Goal: Navigation & Orientation: Understand site structure

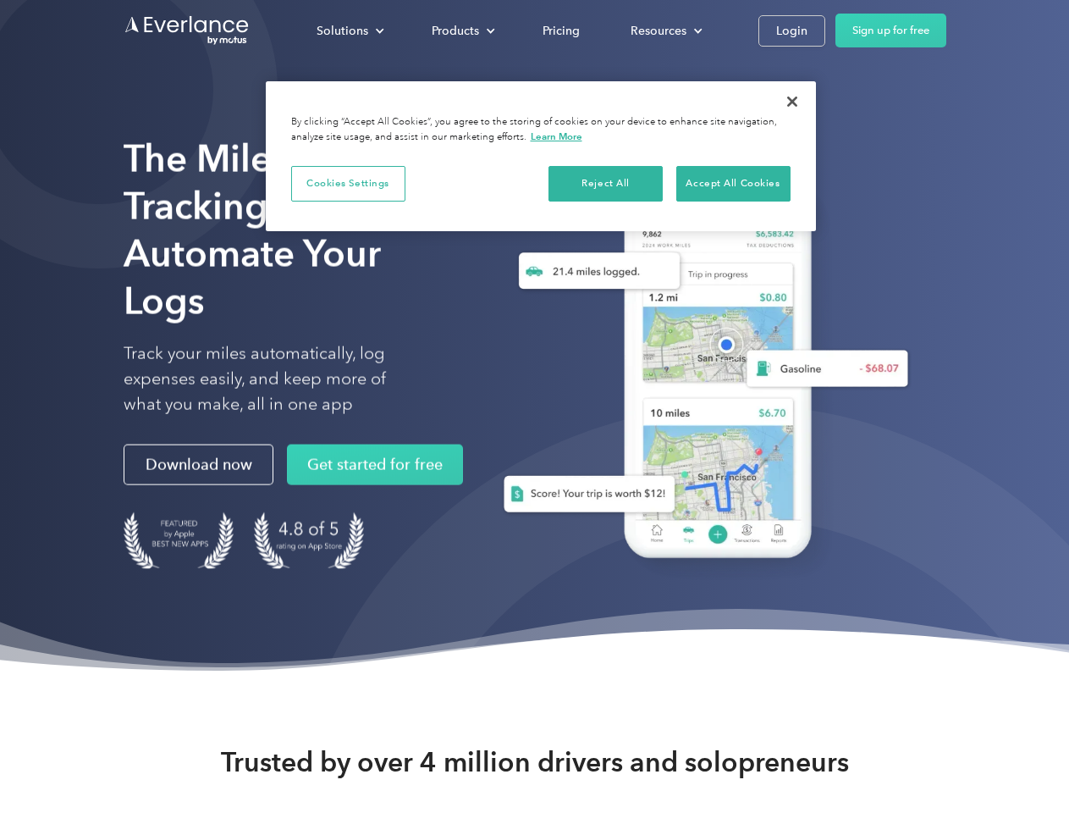
click at [350, 30] on div "Solutions" at bounding box center [343, 30] width 52 height 21
click at [461, 30] on div "Products" at bounding box center [455, 30] width 47 height 21
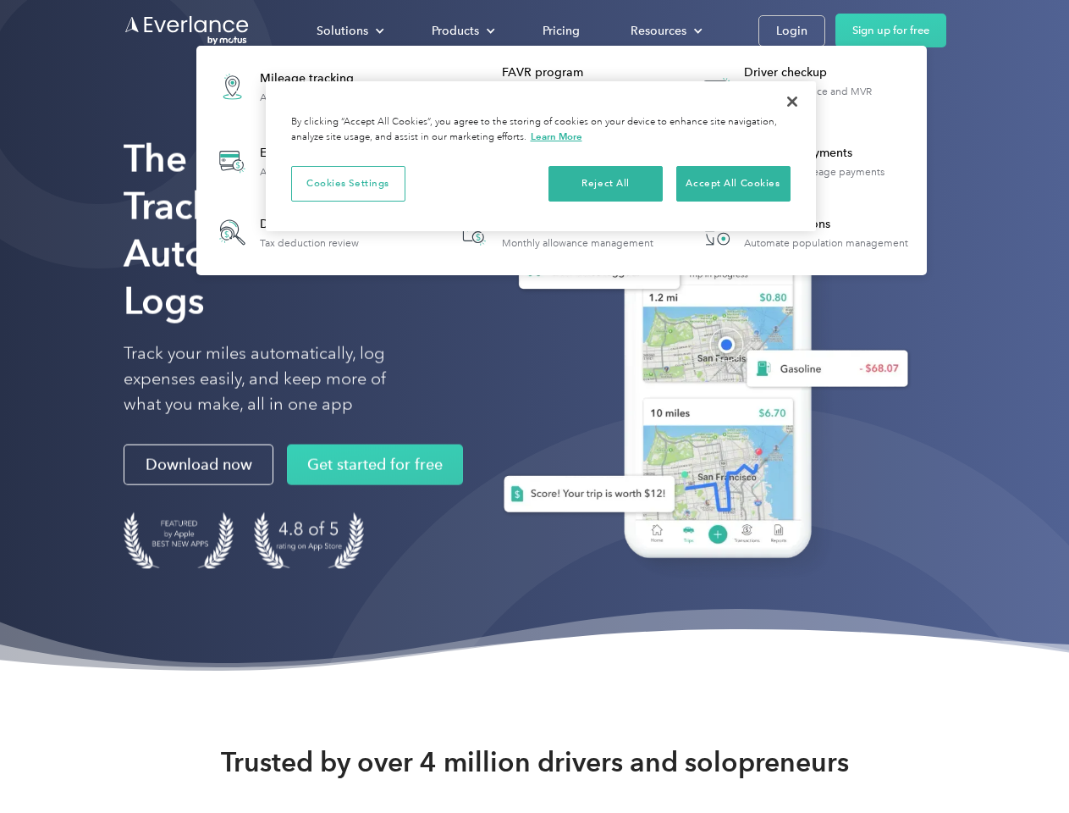
click at [664, 30] on div "Resources" at bounding box center [659, 30] width 56 height 21
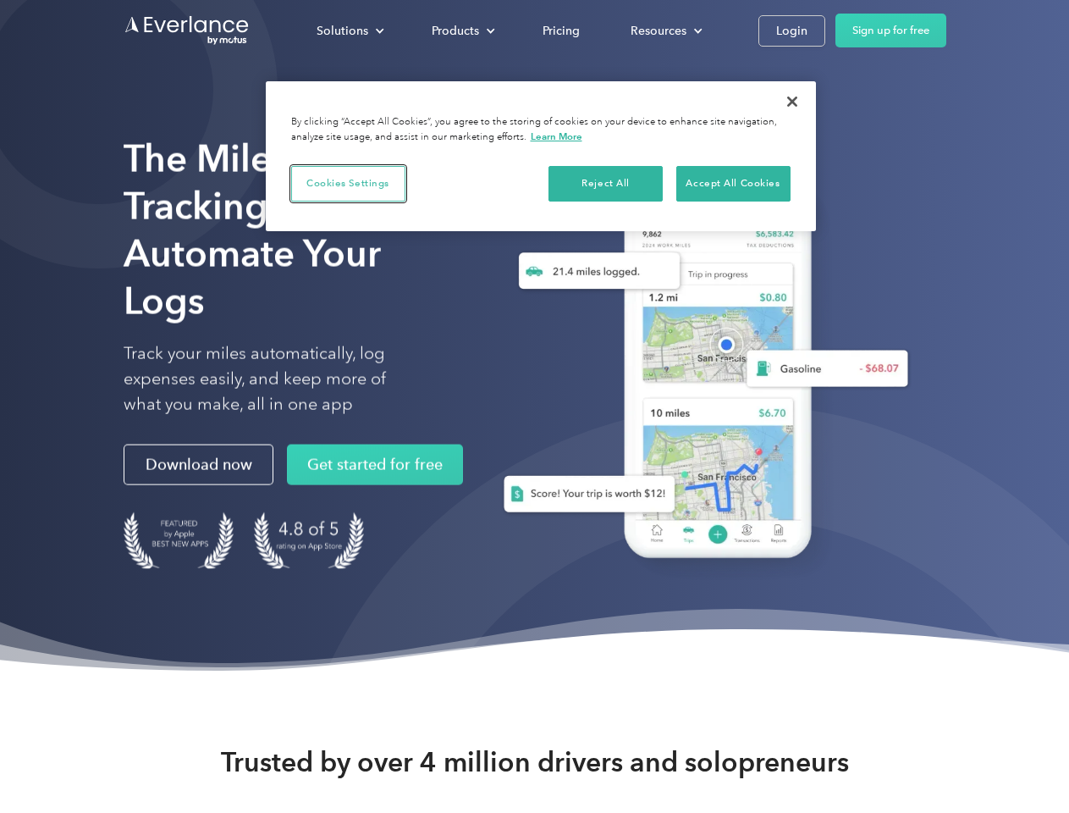
click at [348, 183] on button "Cookies Settings" at bounding box center [348, 184] width 114 height 36
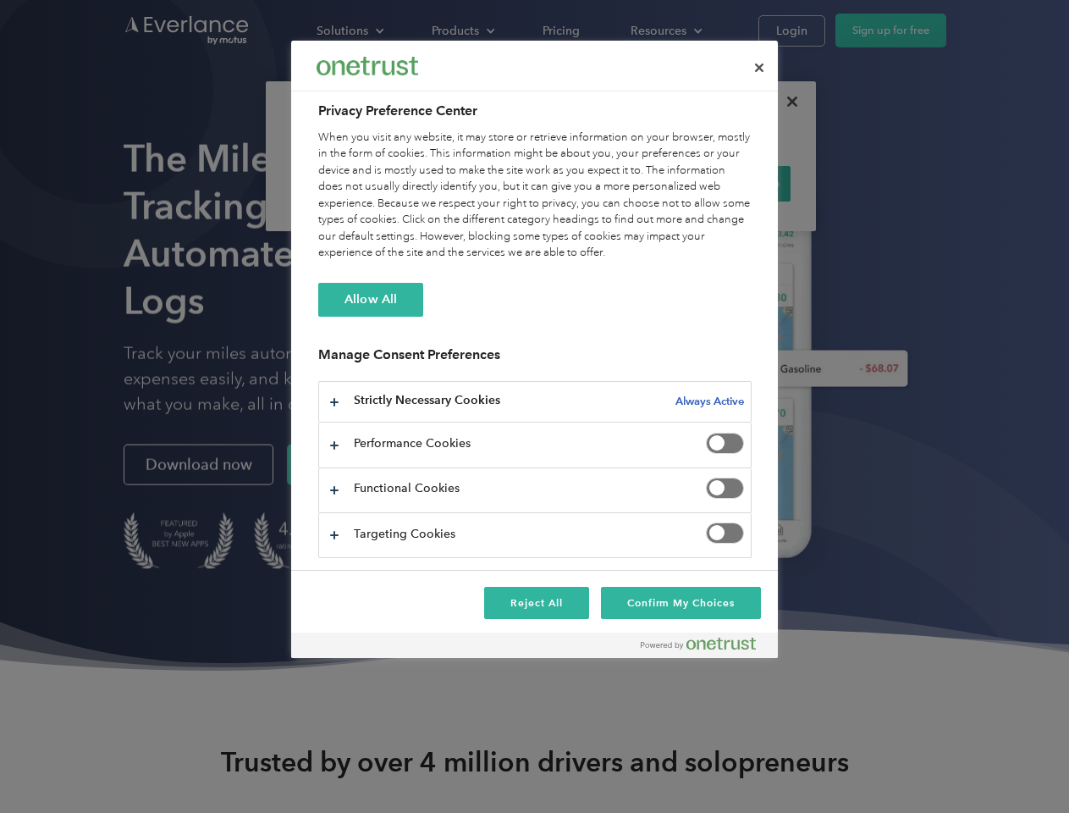
click at [606, 183] on div "When you visit any website, it may store or retrieve information on your browse…" at bounding box center [534, 196] width 433 height 132
click at [733, 183] on div "When you visit any website, it may store or retrieve information on your browse…" at bounding box center [534, 196] width 433 height 132
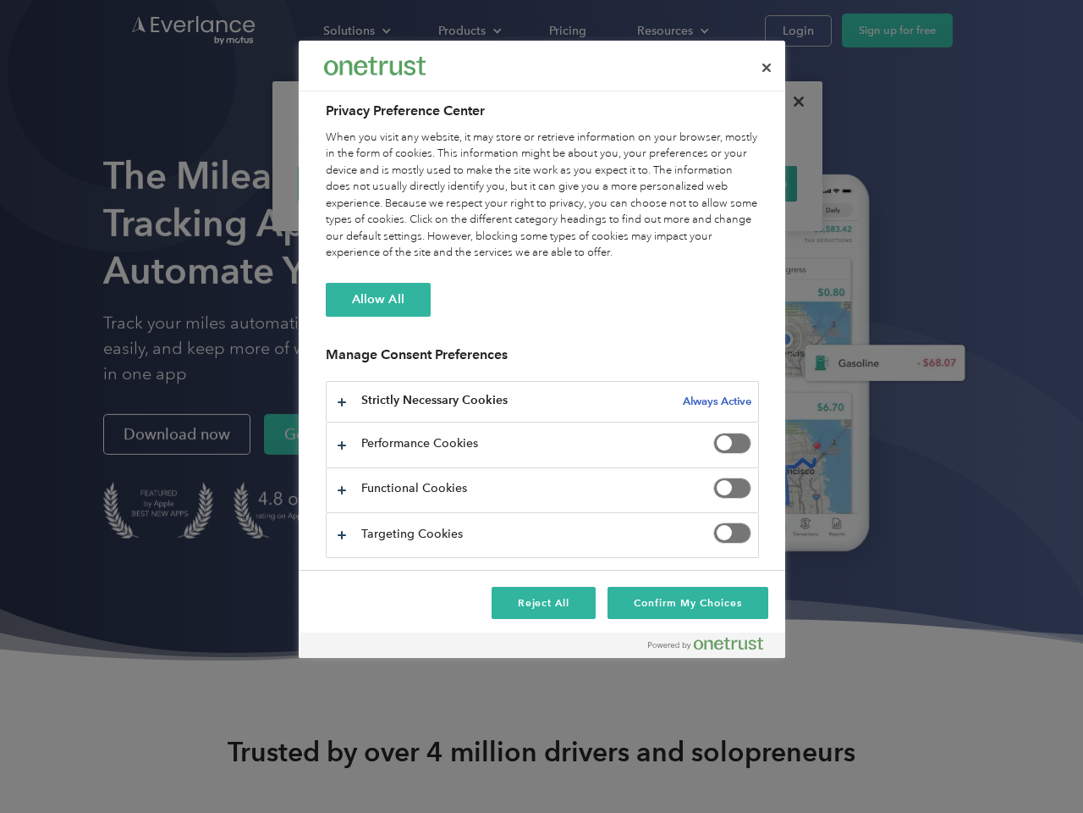
click at [792, 102] on div at bounding box center [541, 406] width 1083 height 813
